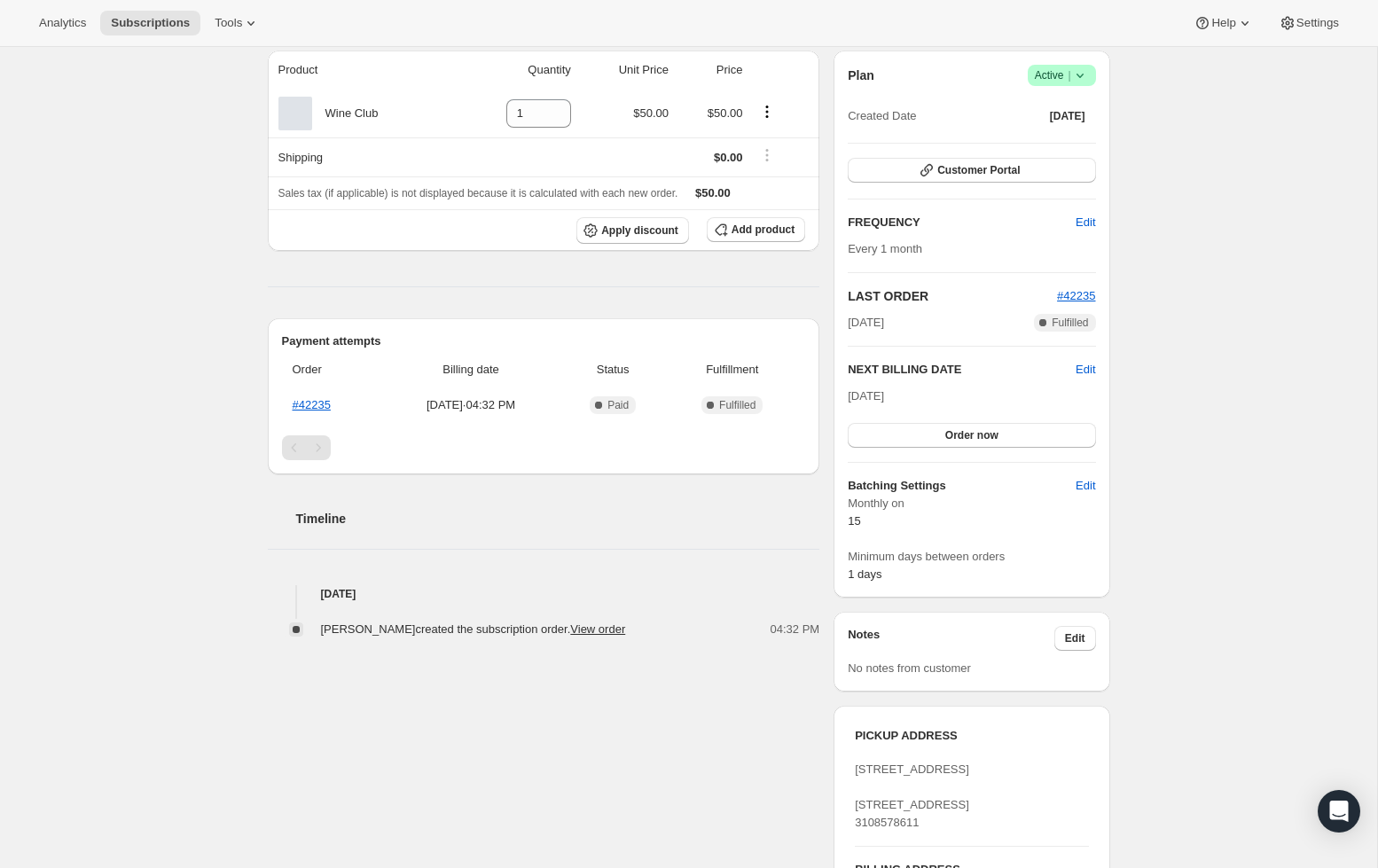
scroll to position [157, 0]
click at [1081, 375] on span "Edit" at bounding box center [1085, 373] width 20 height 18
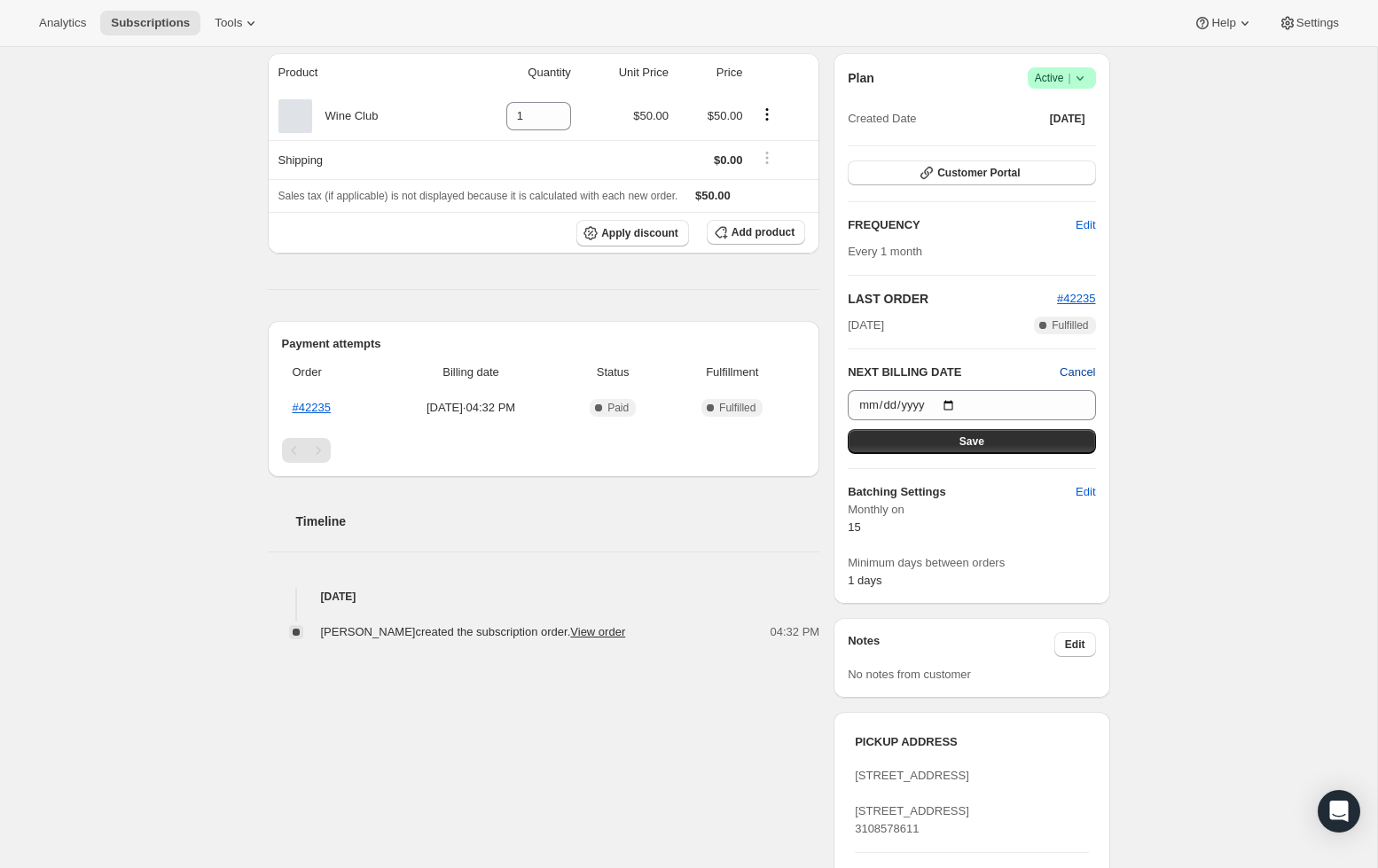
click at [1088, 379] on span "Cancel" at bounding box center [1078, 373] width 35 height 18
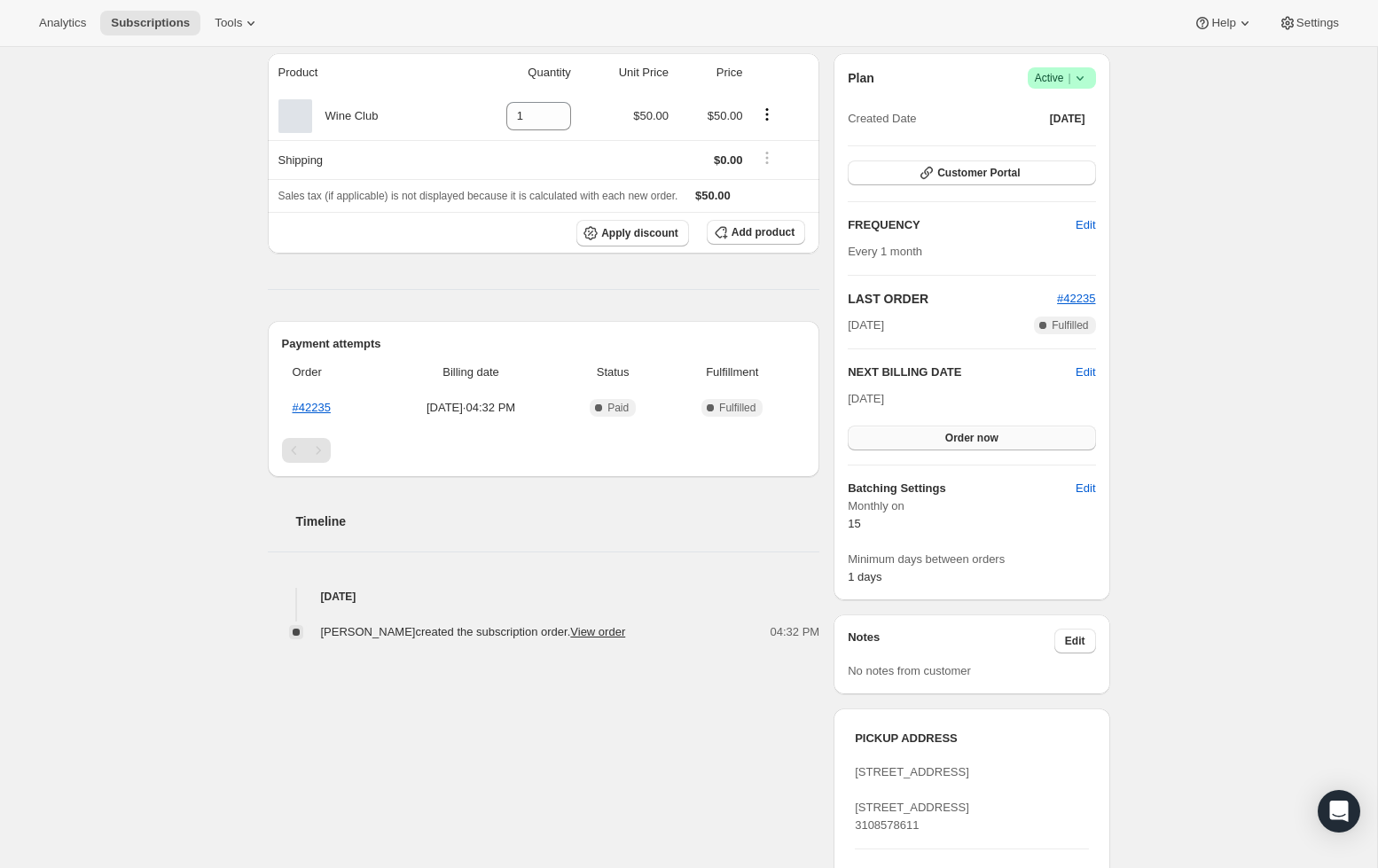
click at [1006, 431] on button "Order now" at bounding box center [971, 437] width 248 height 24
click at [997, 439] on span "Click to confirm" at bounding box center [971, 437] width 80 height 14
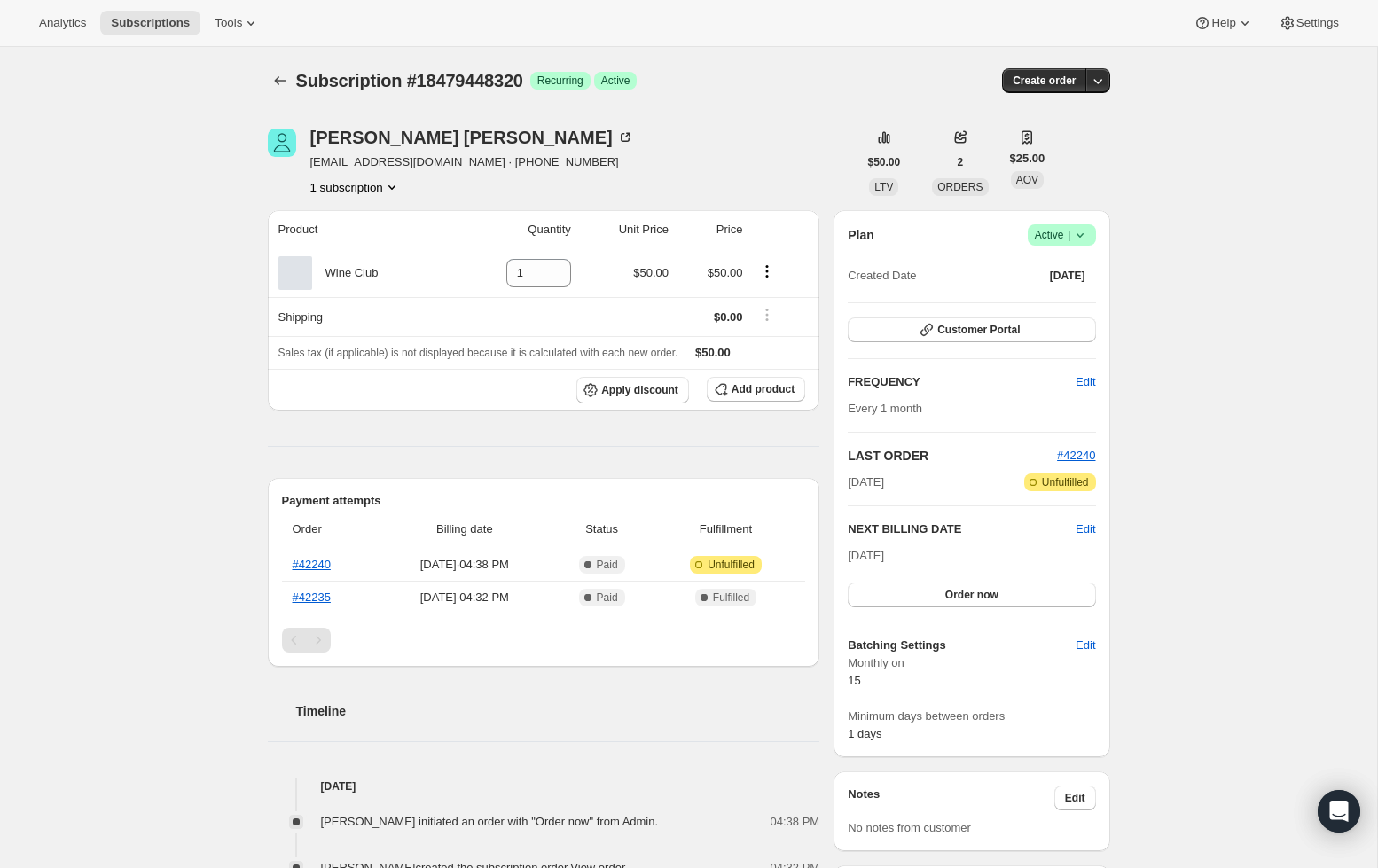
scroll to position [1, 0]
click at [1079, 525] on span "Edit" at bounding box center [1085, 528] width 20 height 18
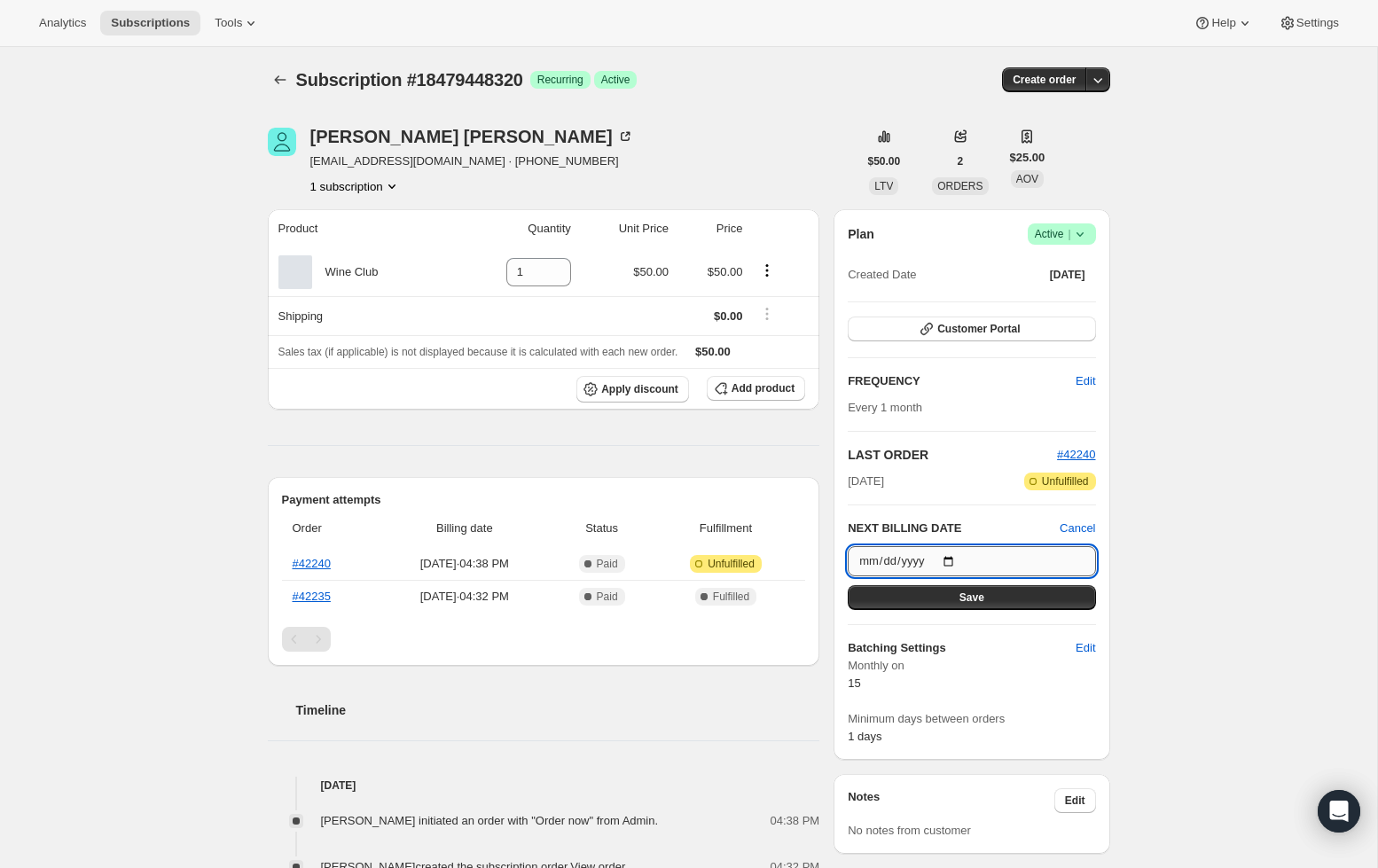
click at [905, 571] on input "[DATE]" at bounding box center [971, 561] width 248 height 30
type input "[DATE]"
click at [982, 599] on span "Save" at bounding box center [971, 598] width 24 height 14
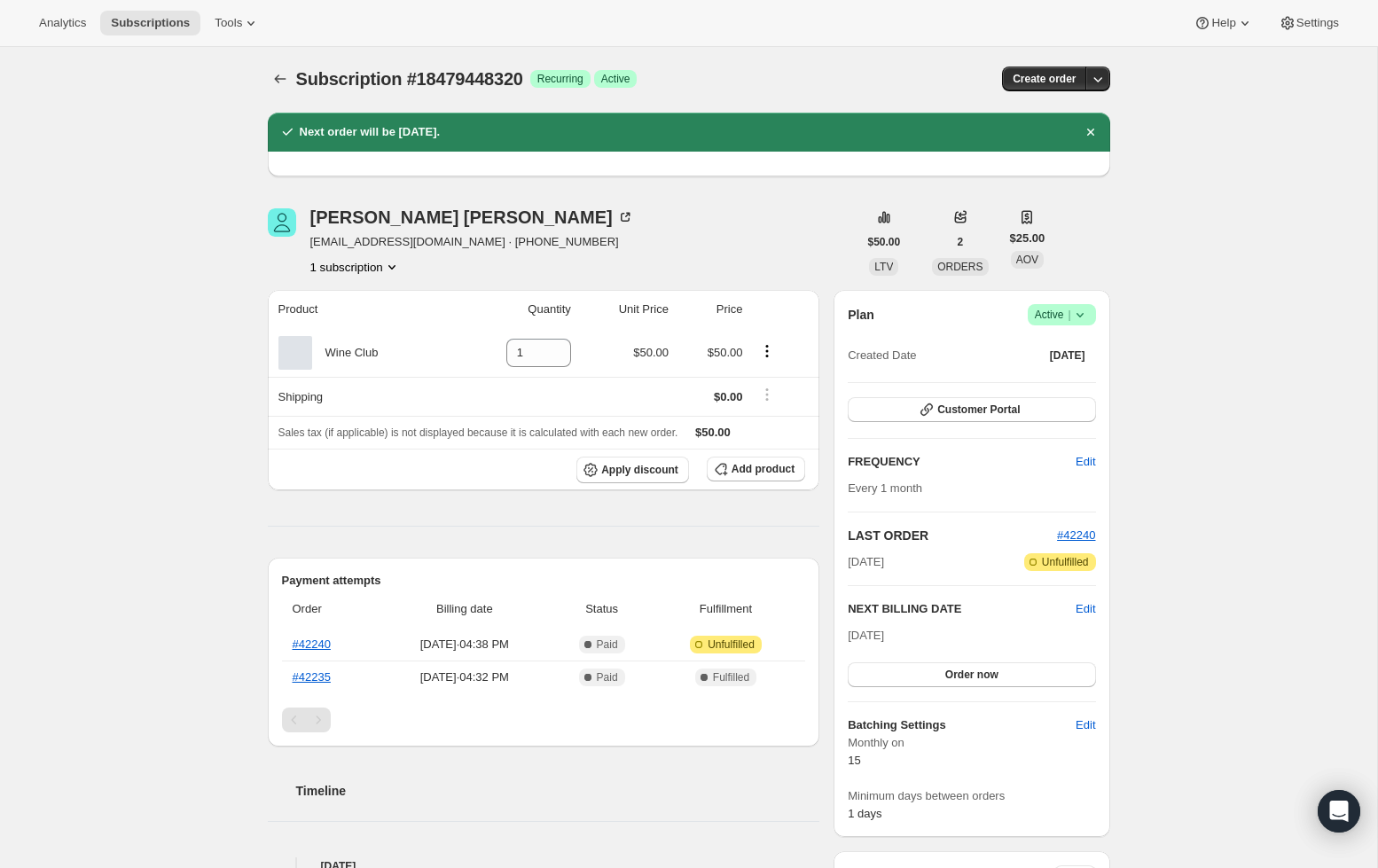
click at [1172, 626] on div "Subscription #18479448320. This page is ready Subscription #18479448320 Success…" at bounding box center [688, 692] width 1377 height 1295
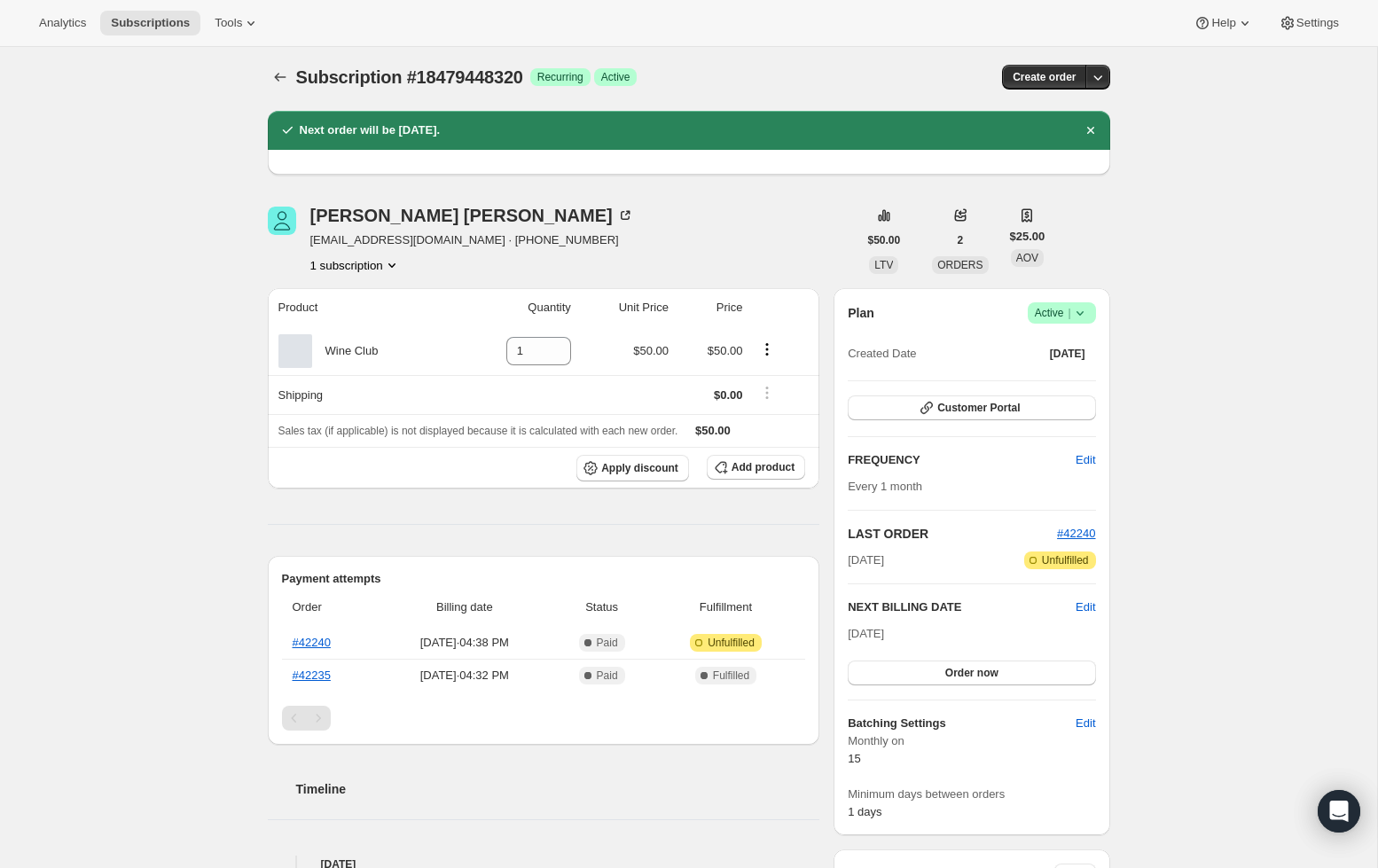
scroll to position [26, 0]
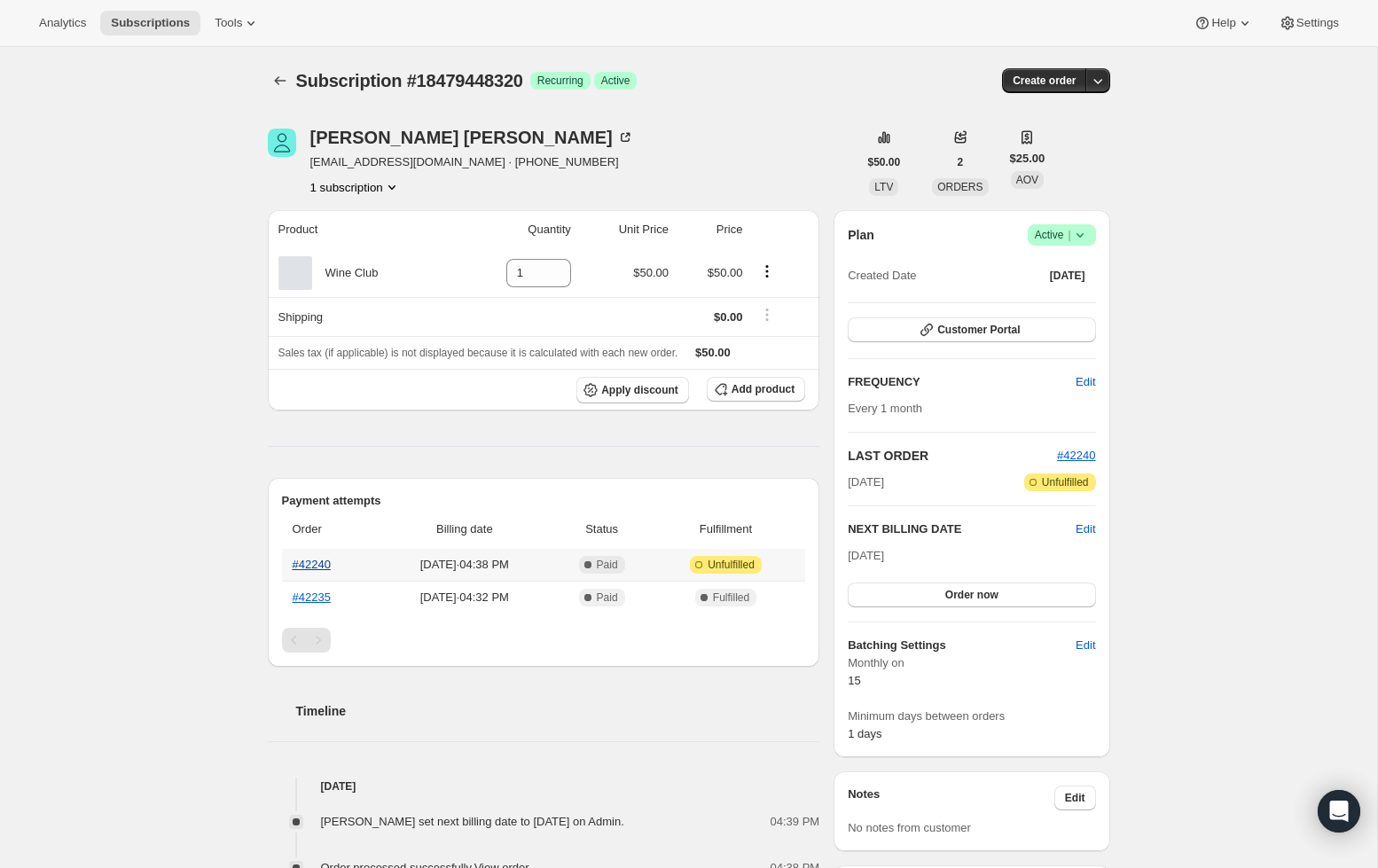
click at [328, 563] on link "#42240" at bounding box center [311, 565] width 38 height 14
